Goal: Navigation & Orientation: Go to known website

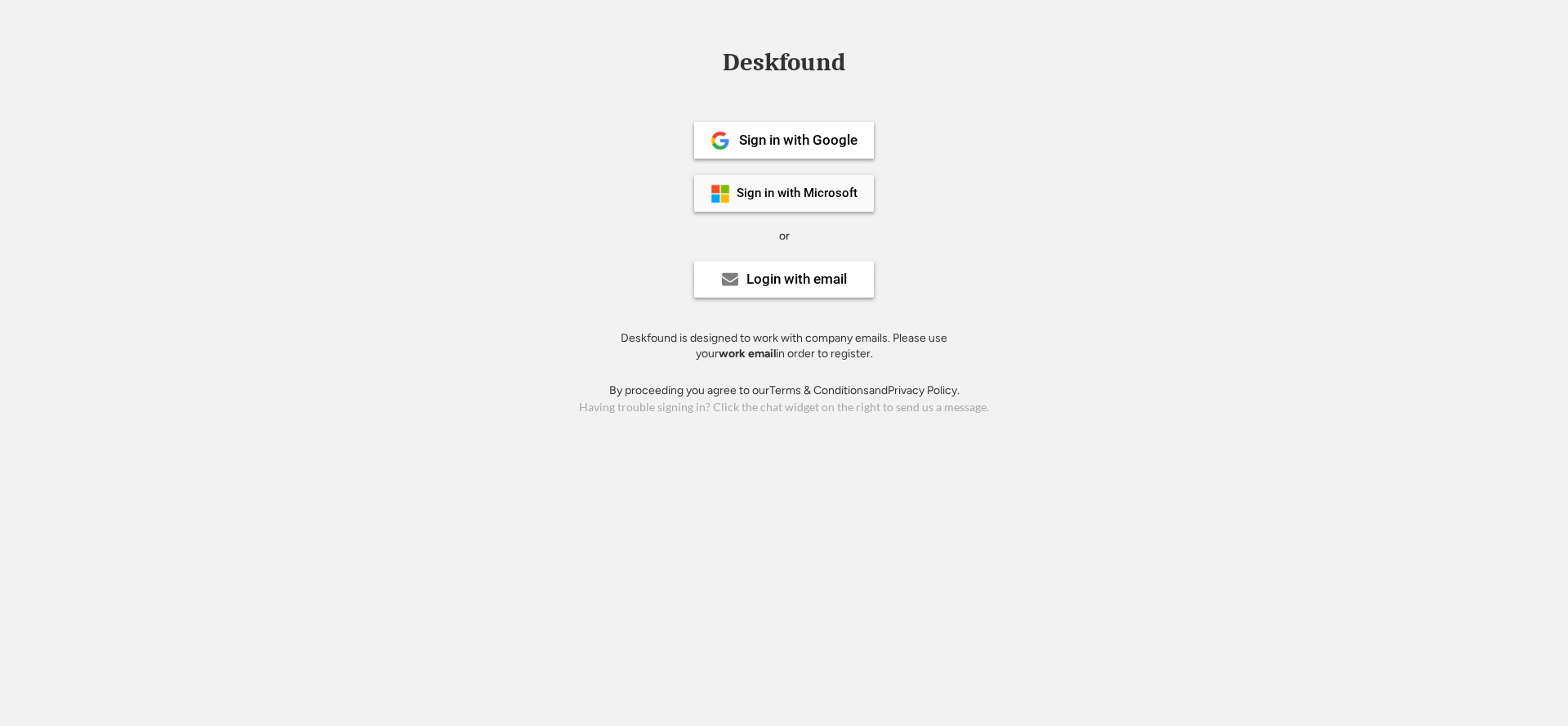
click at [794, 195] on div "Sign in with Microsoft" at bounding box center [797, 193] width 120 height 12
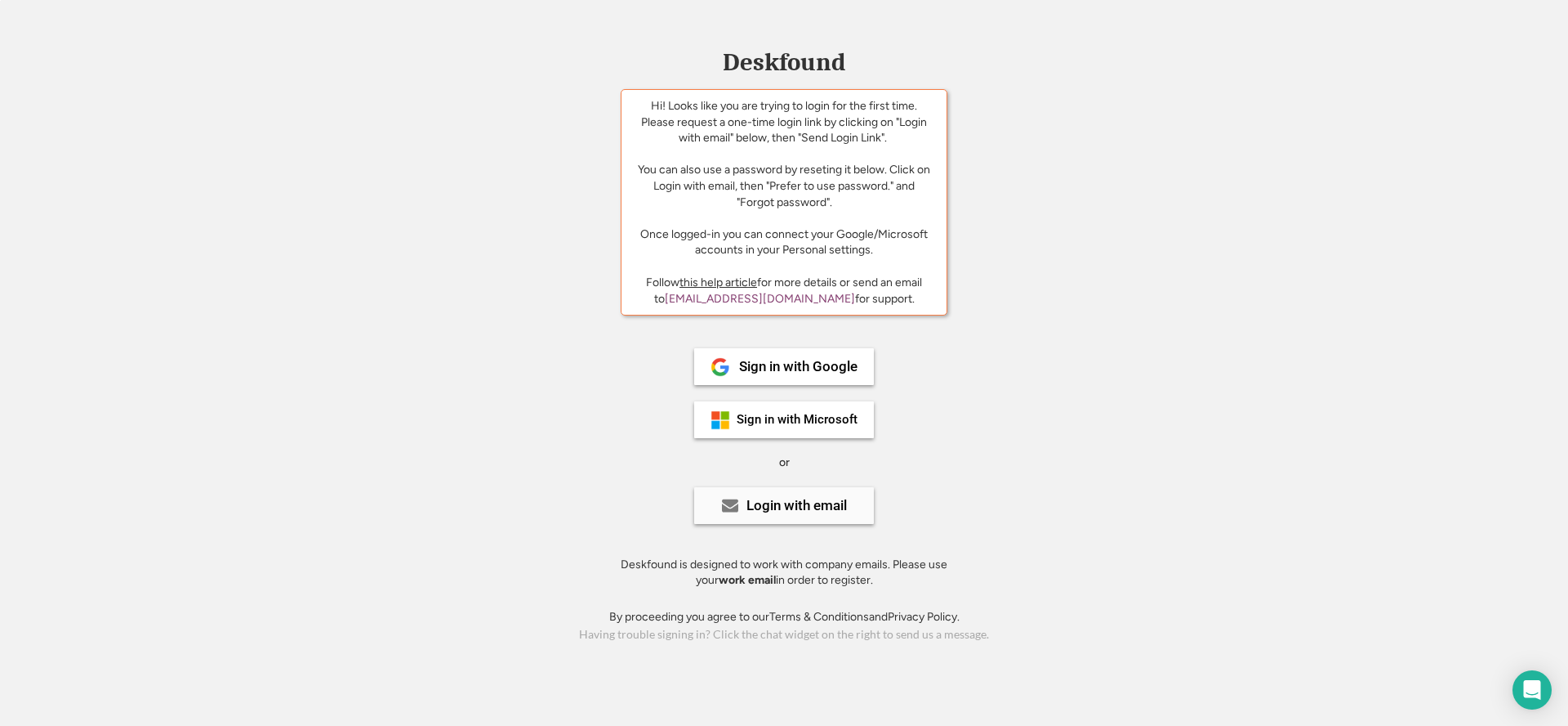
click at [794, 510] on div "Login with email" at bounding box center [796, 505] width 101 height 14
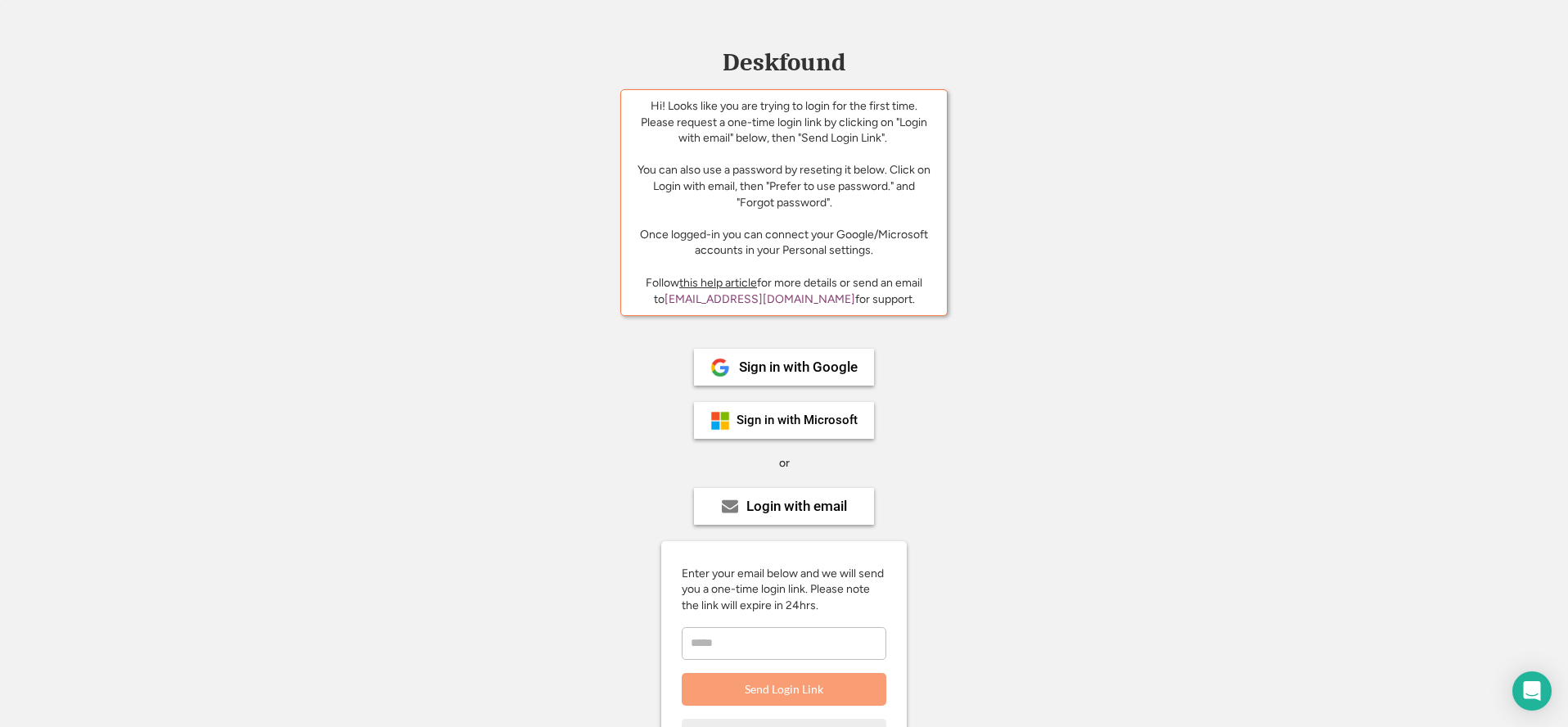
scroll to position [231, 0]
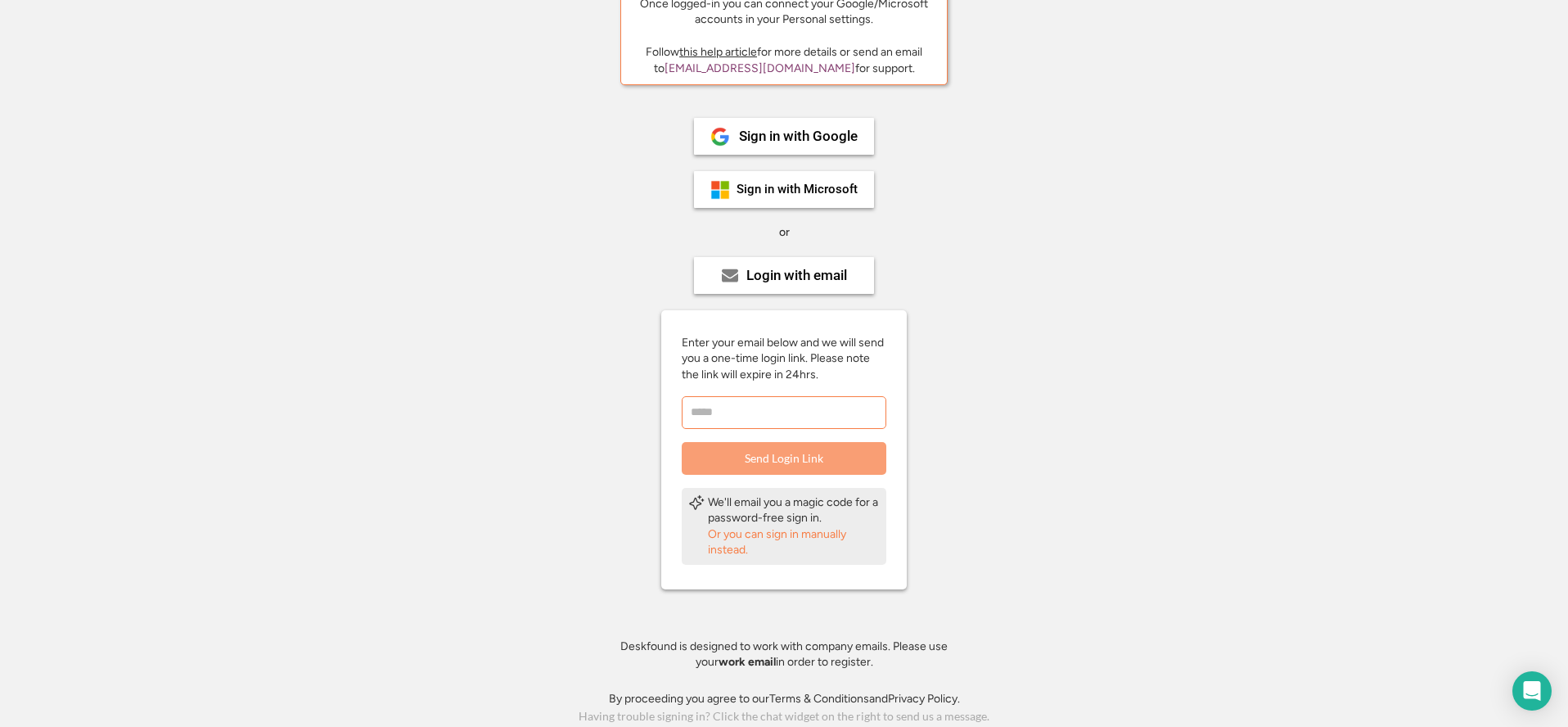
click at [741, 409] on input "email" at bounding box center [784, 412] width 205 height 33
click at [738, 535] on div "Or you can sign in manually instead." at bounding box center [794, 542] width 172 height 32
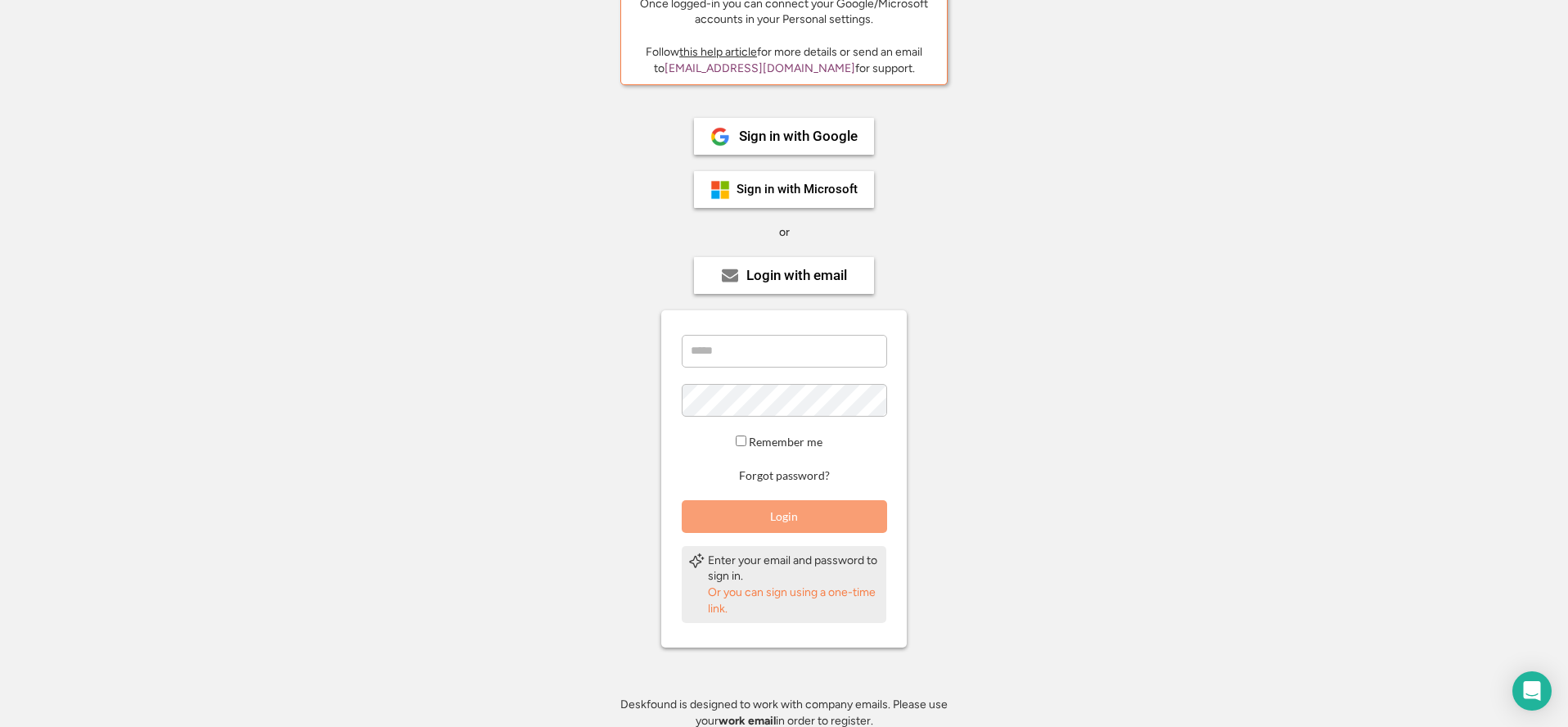
click at [735, 337] on input "email" at bounding box center [784, 351] width 206 height 33
type input "**********"
click at [772, 507] on button "Login" at bounding box center [784, 516] width 206 height 33
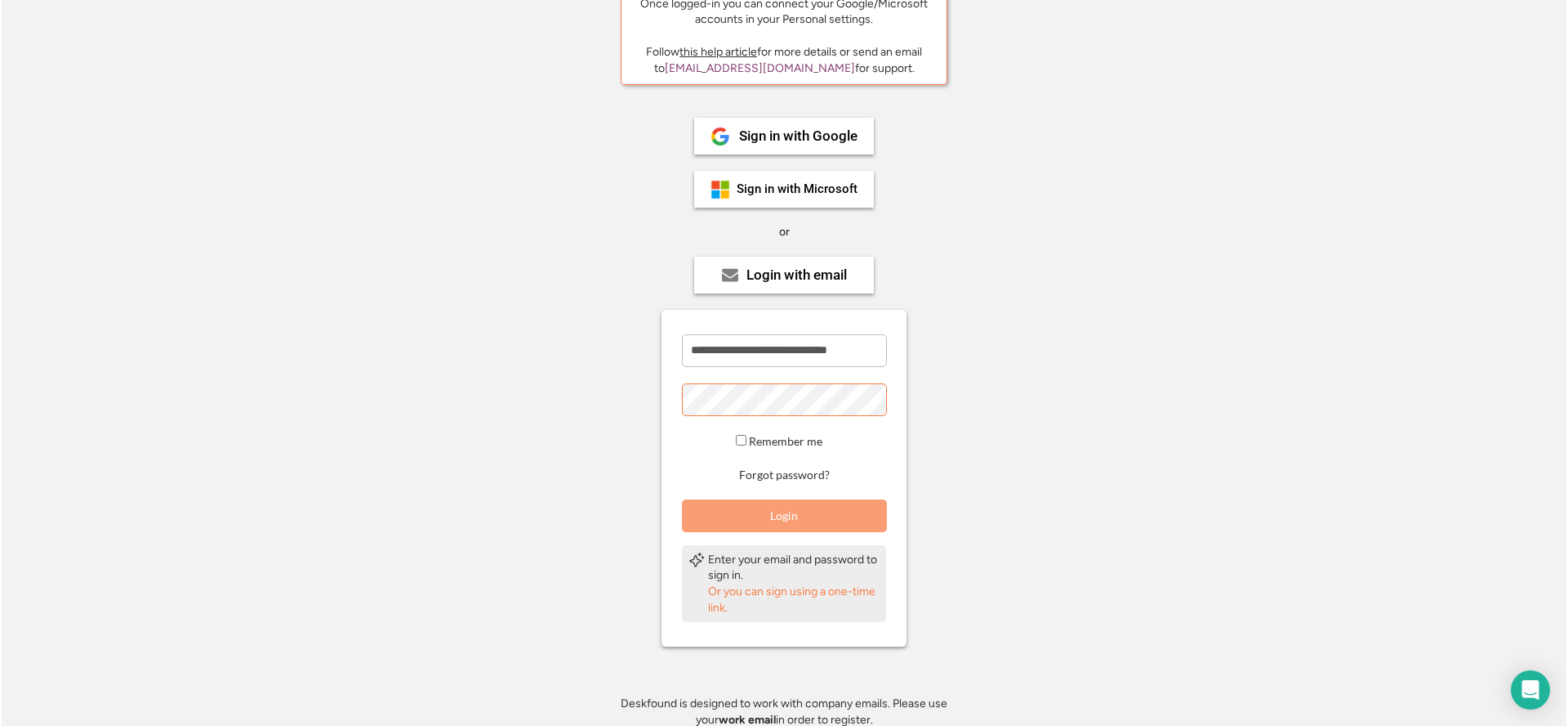
scroll to position [230, 0]
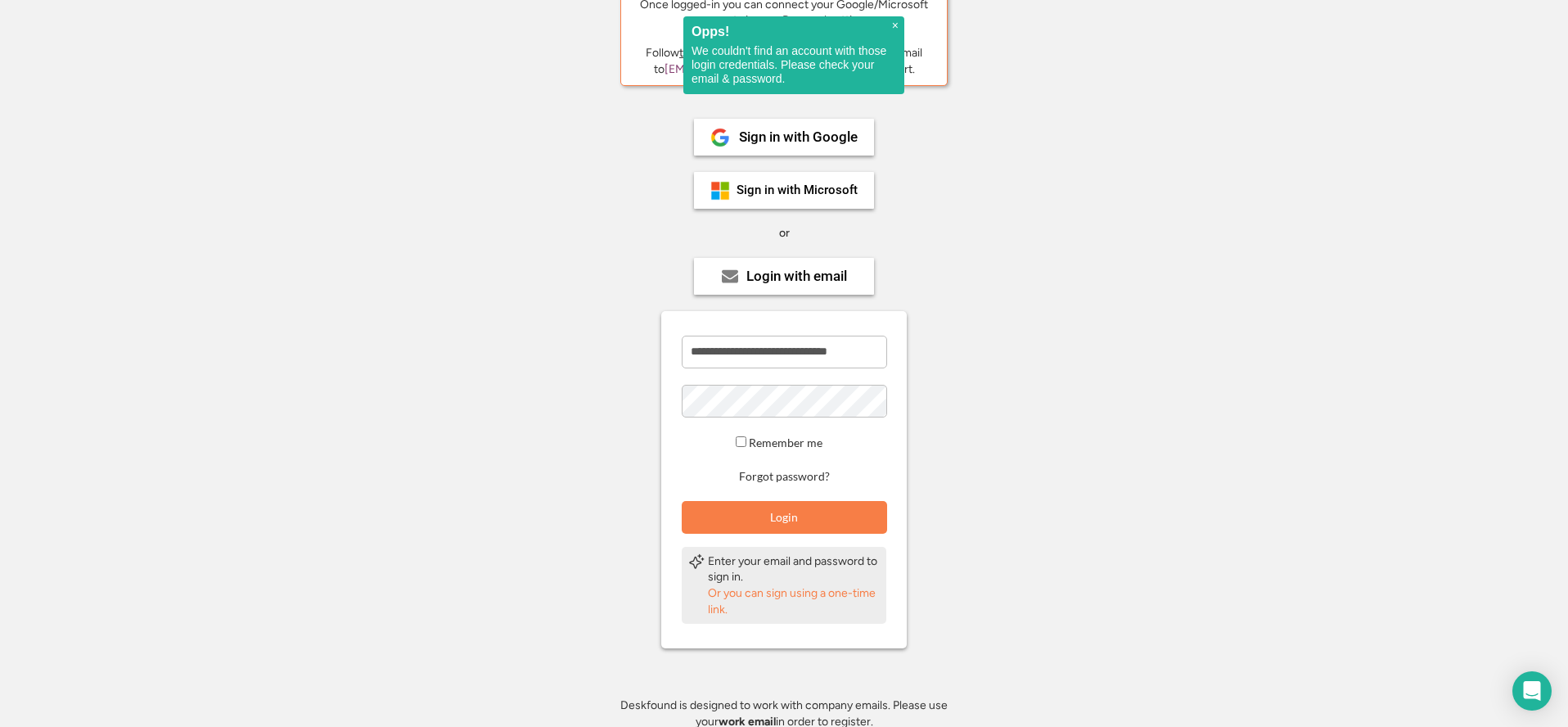
click at [892, 21] on span "×" at bounding box center [895, 25] width 7 height 14
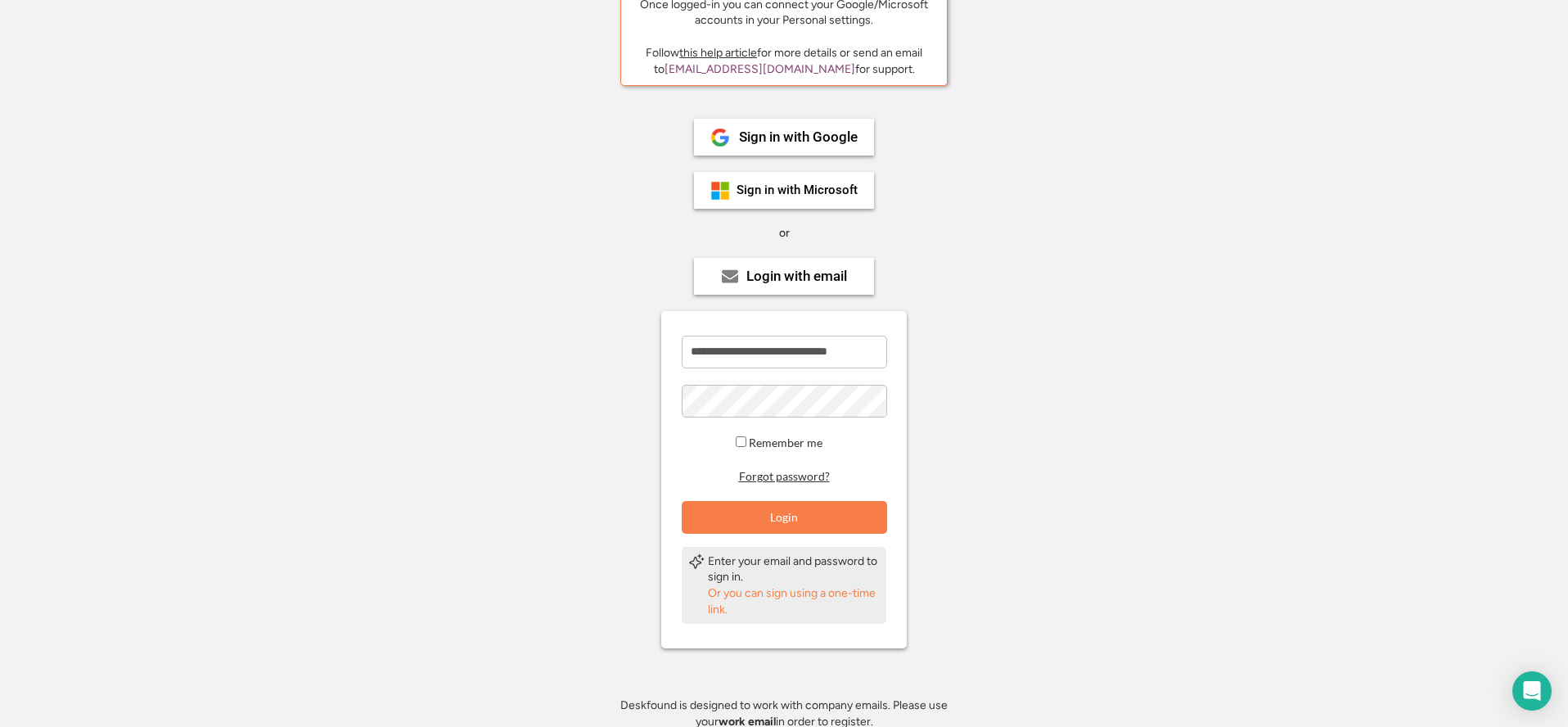
click at [789, 478] on button "Forgot password?" at bounding box center [784, 476] width 96 height 15
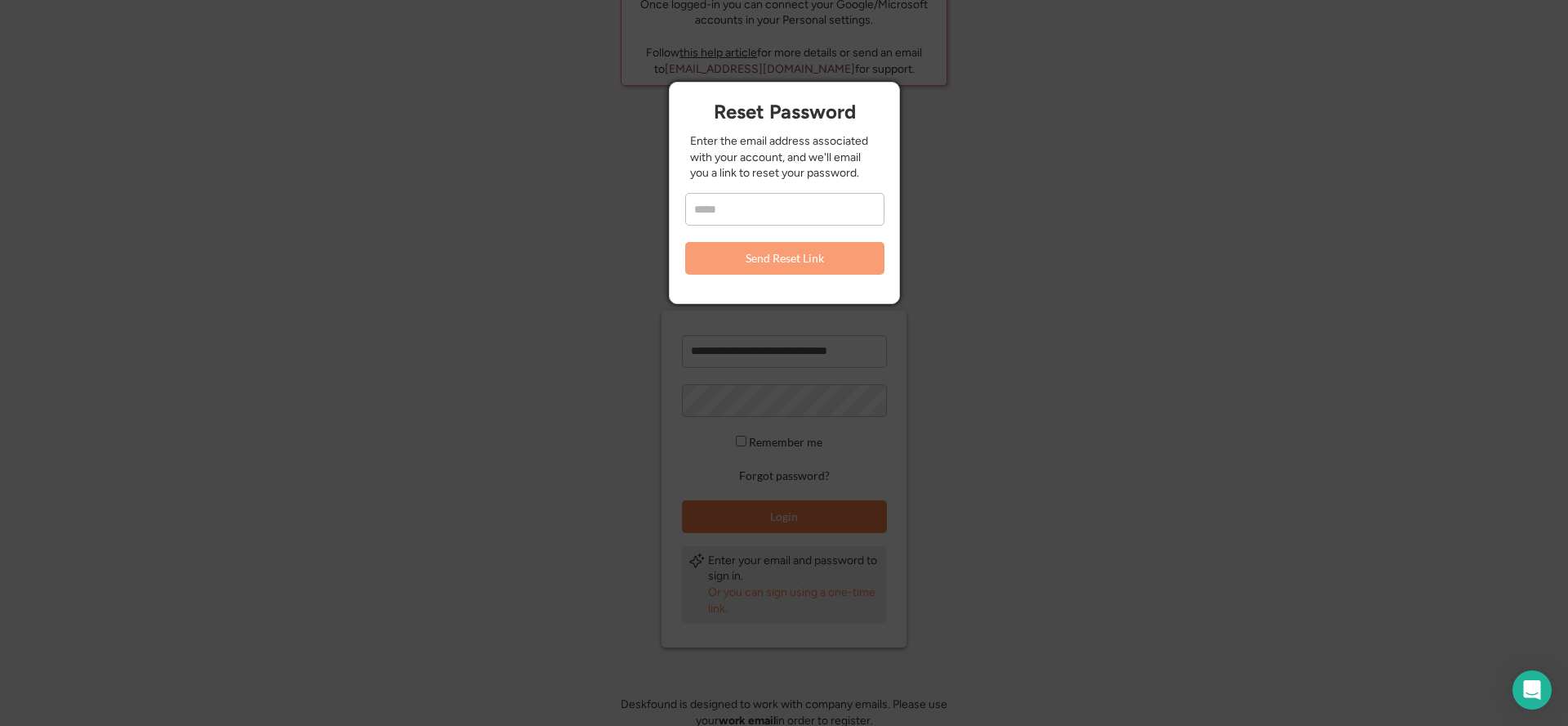
click at [734, 201] on input "email" at bounding box center [785, 209] width 200 height 33
type input "**********"
